Goal: Information Seeking & Learning: Learn about a topic

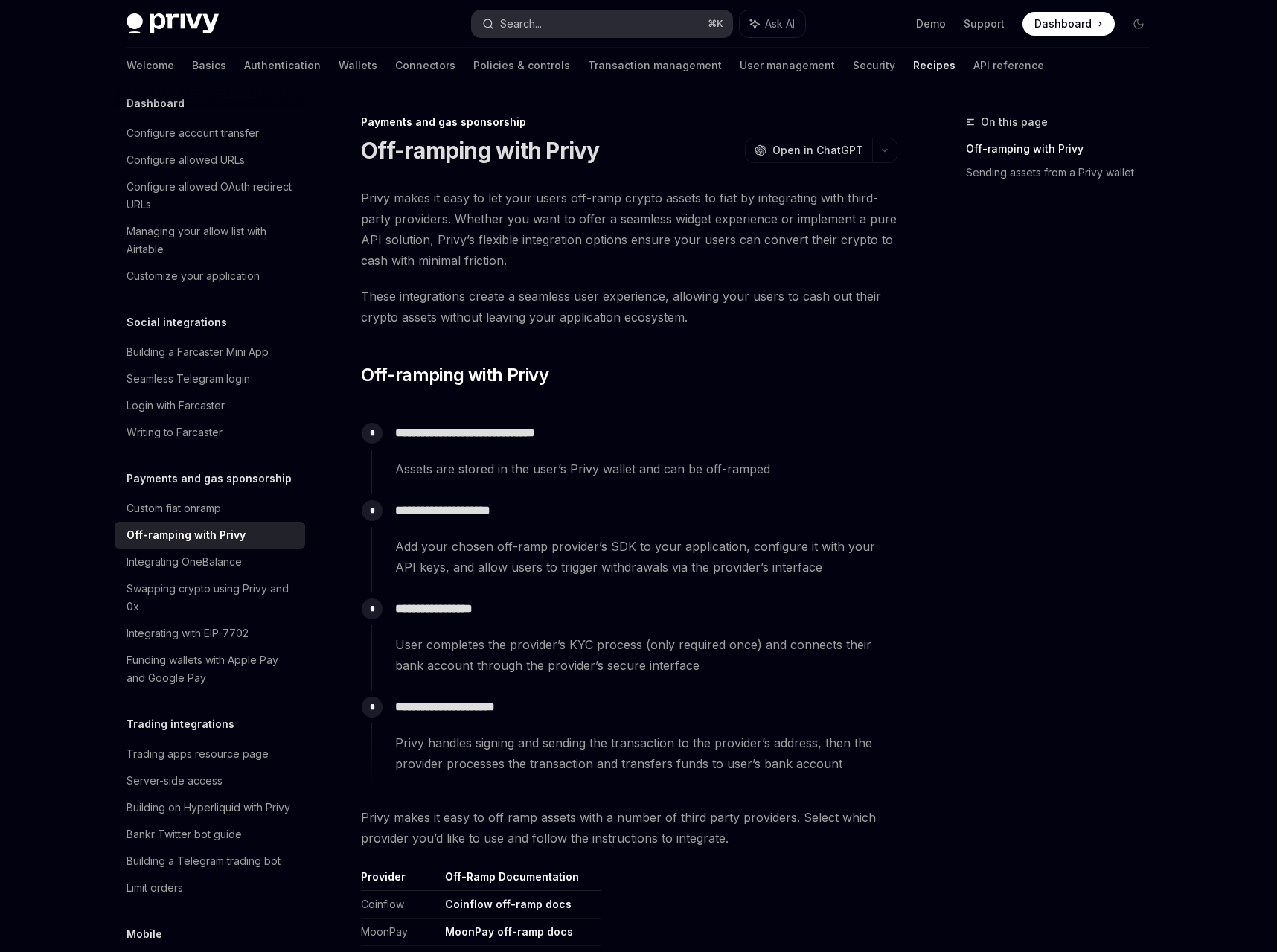
click at [511, 18] on div "Search..." at bounding box center [521, 23] width 41 height 18
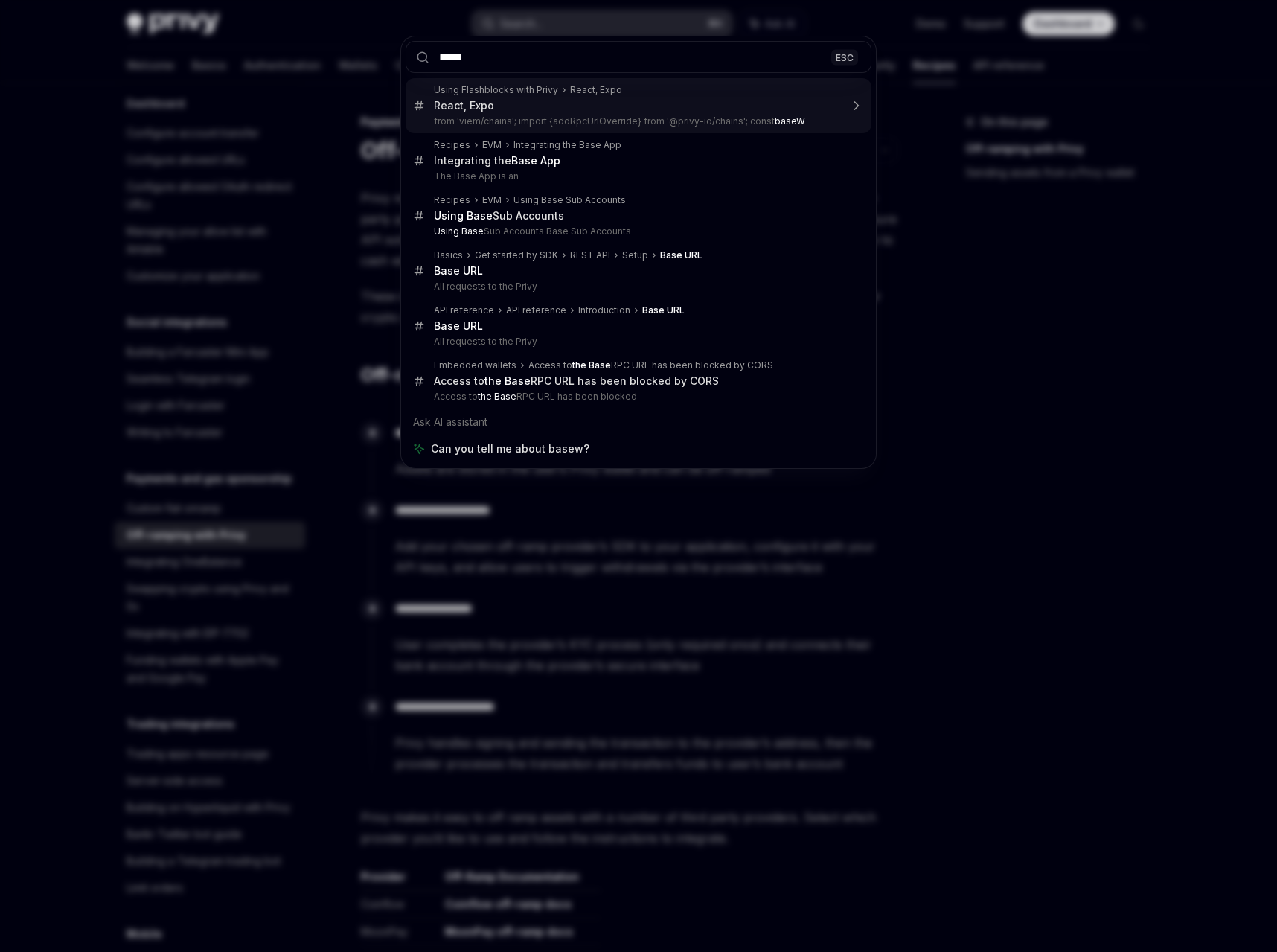
type input "****"
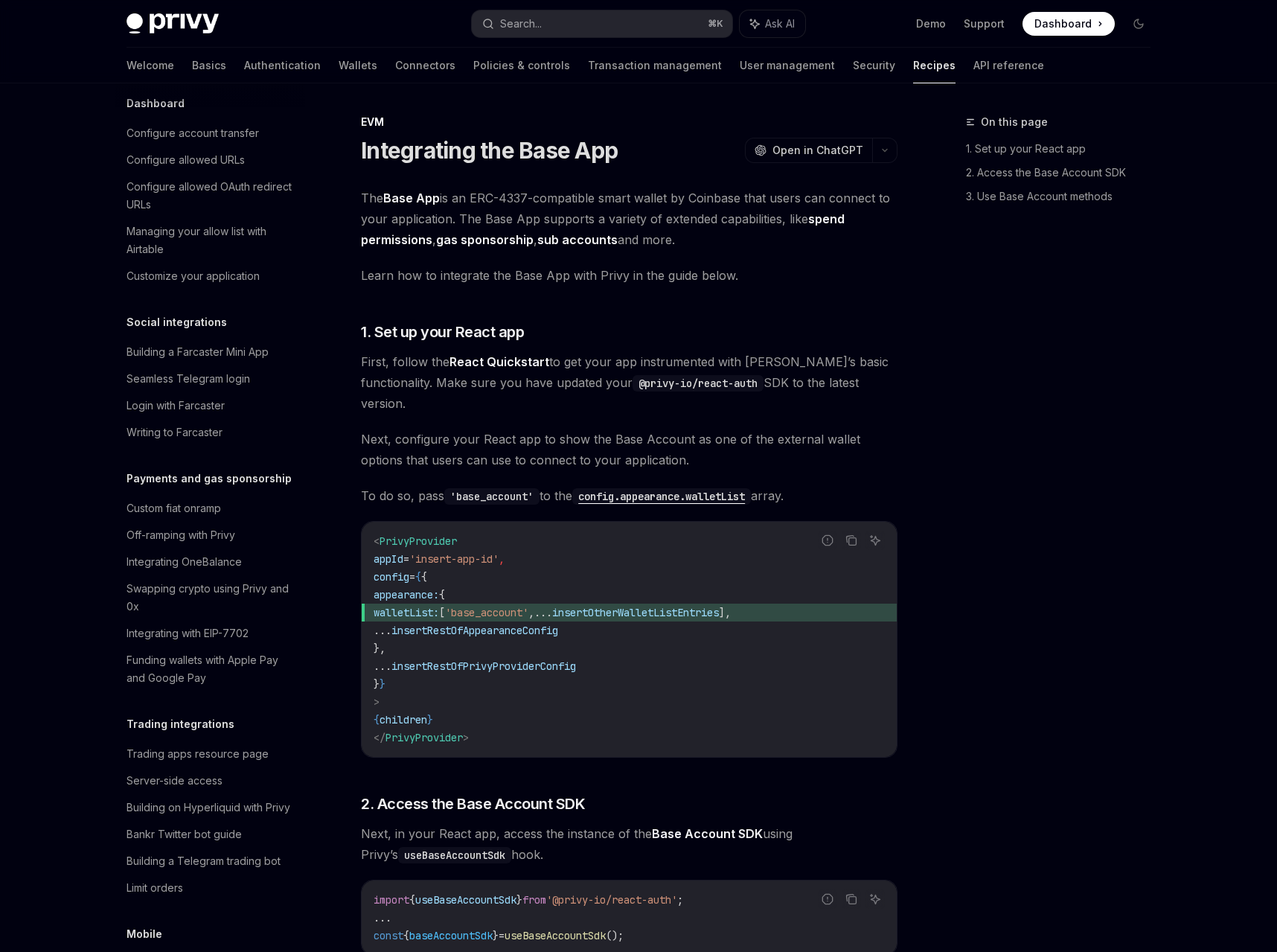
type textarea "*"
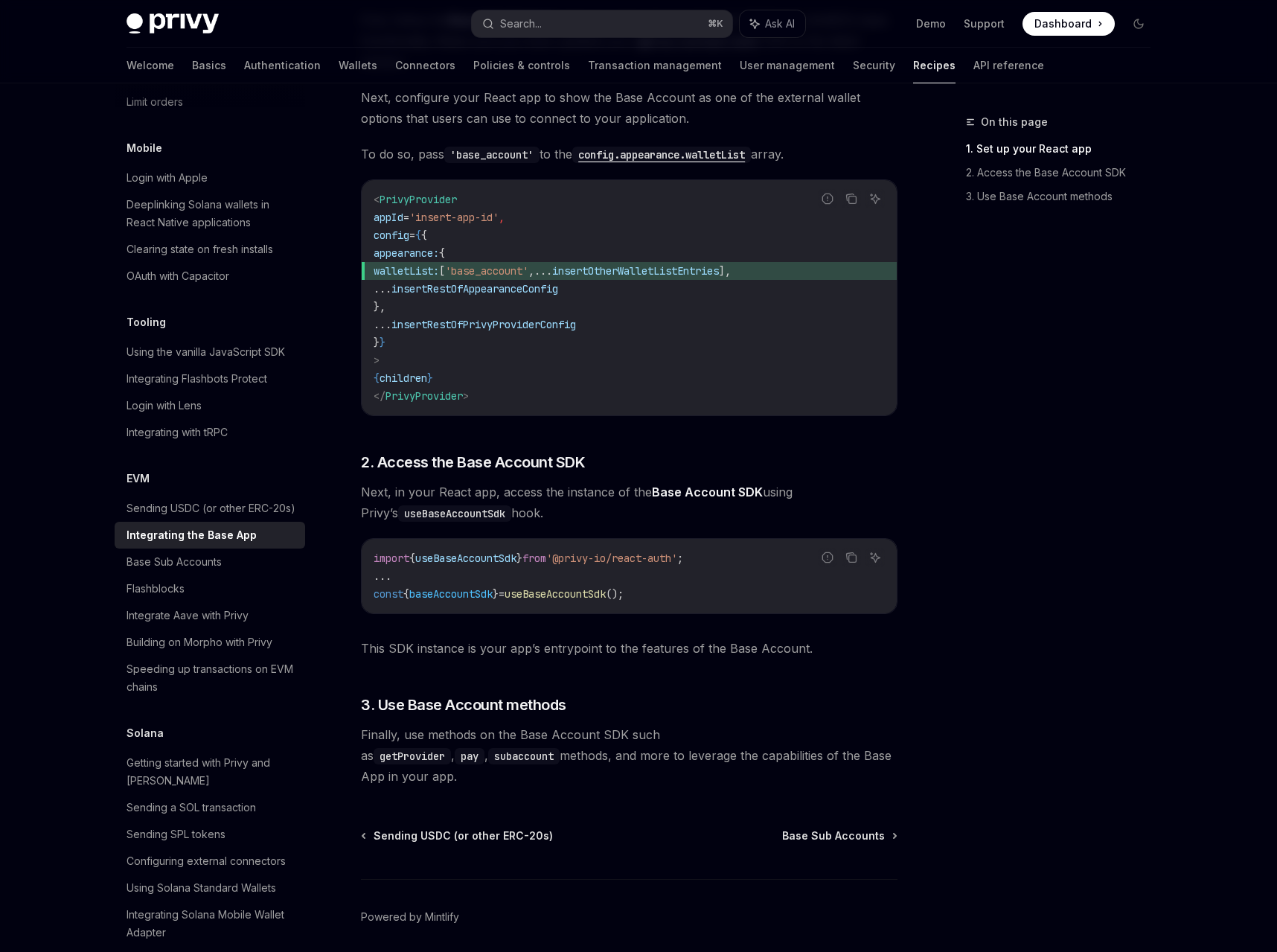
scroll to position [340, 0]
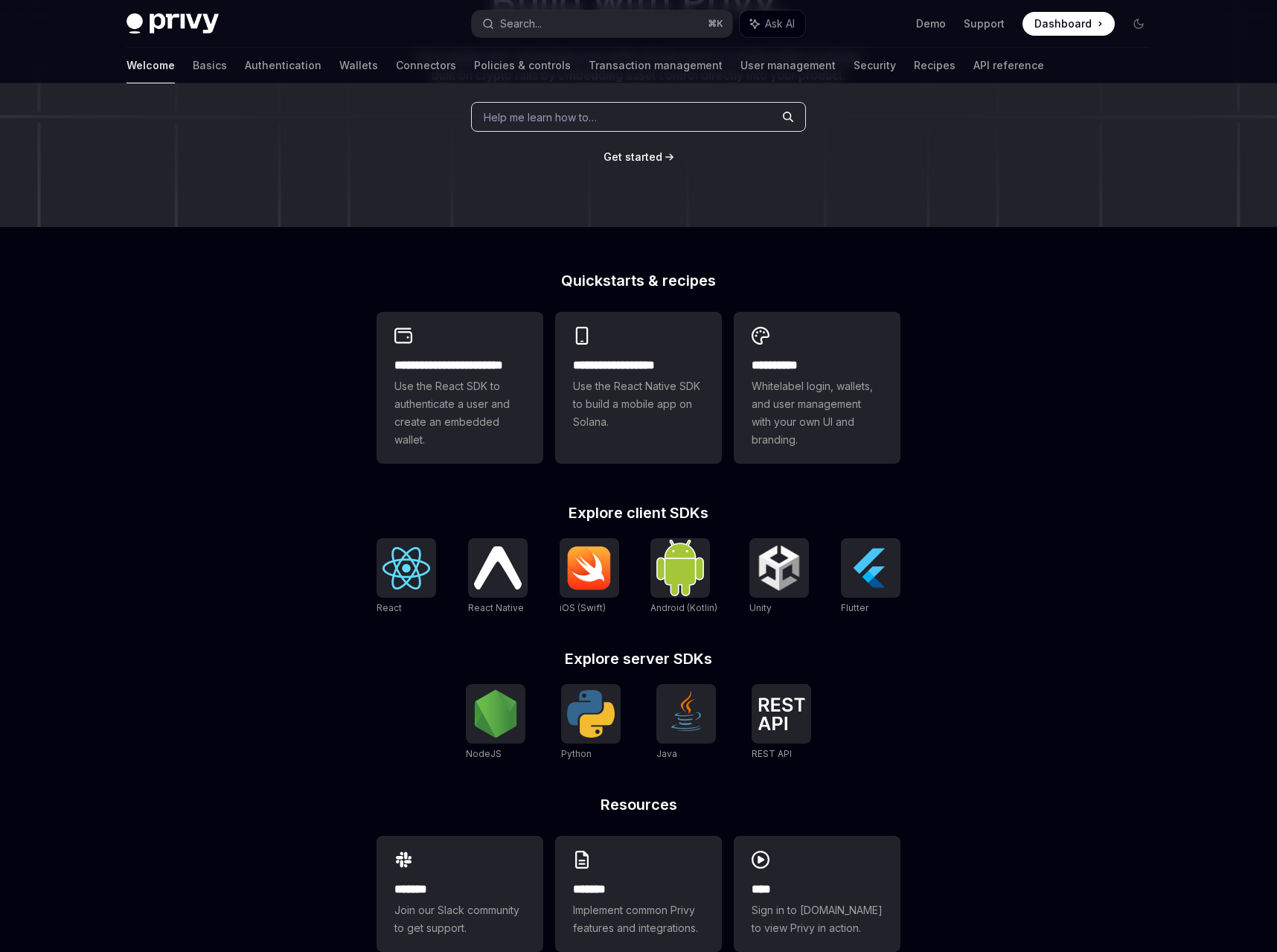
scroll to position [232, 0]
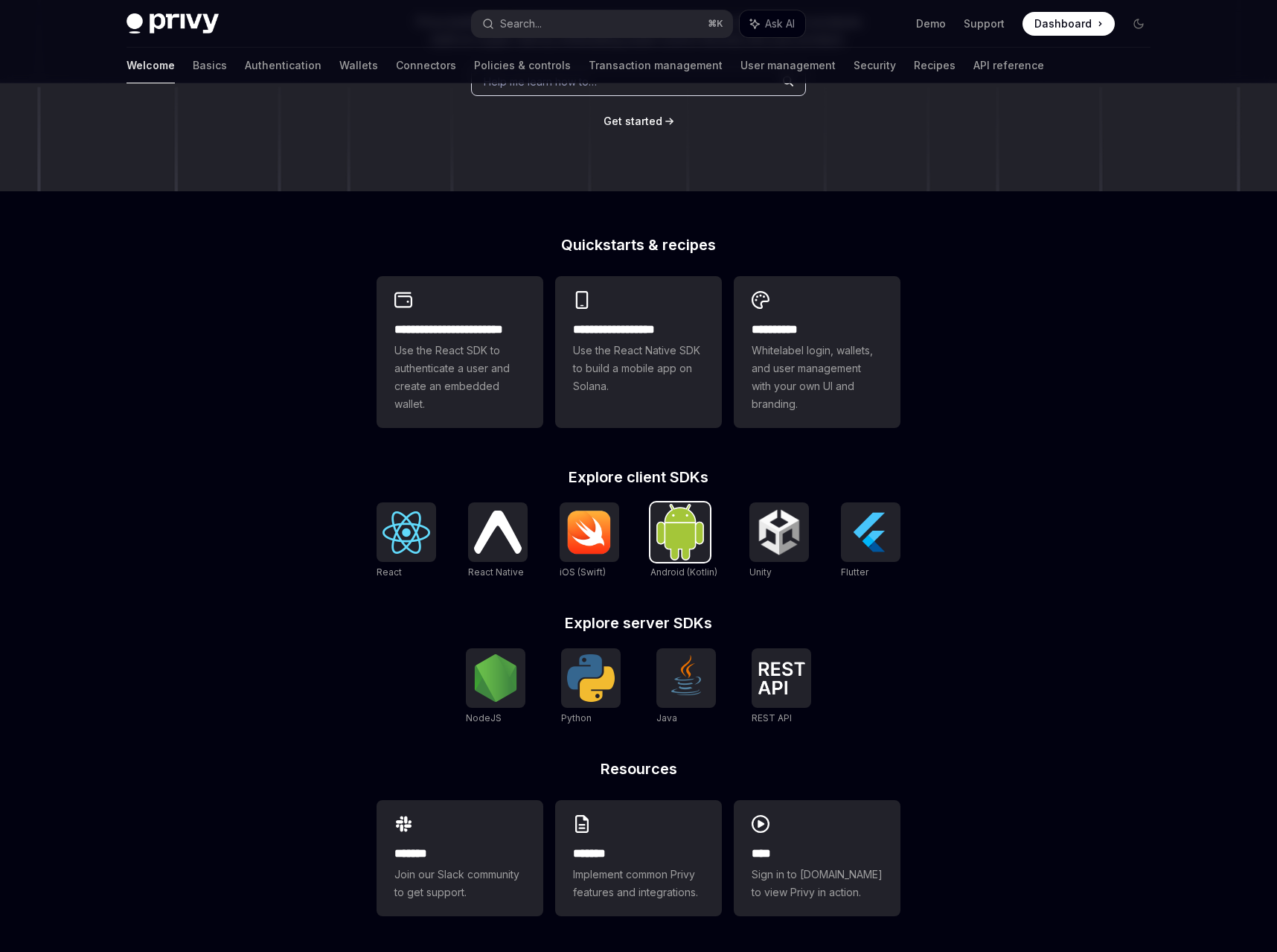
click at [656, 518] on div at bounding box center [681, 533] width 59 height 59
type textarea "*"
